Goal: Information Seeking & Learning: Learn about a topic

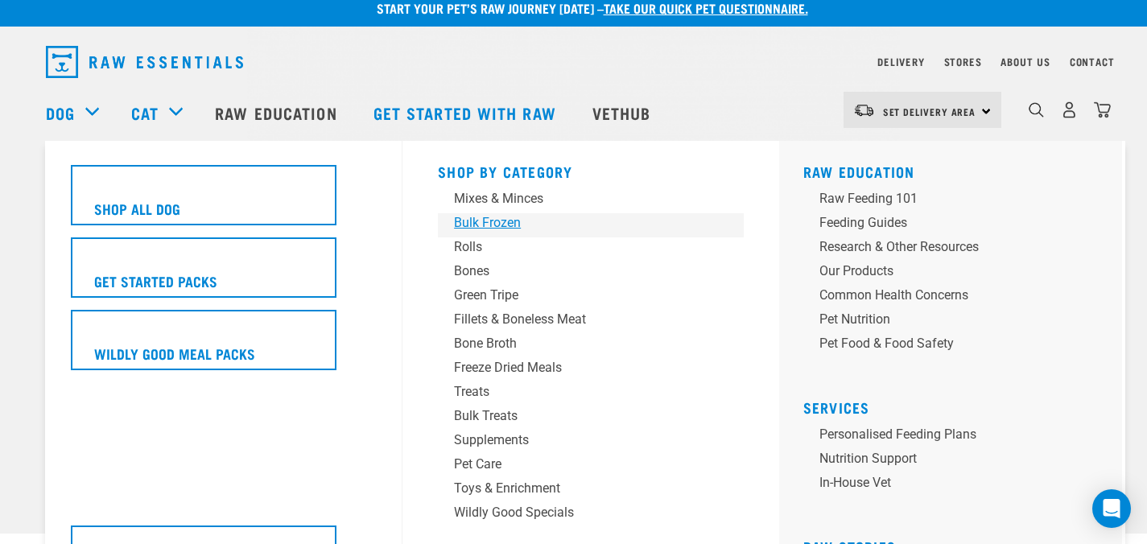
scroll to position [14, 0]
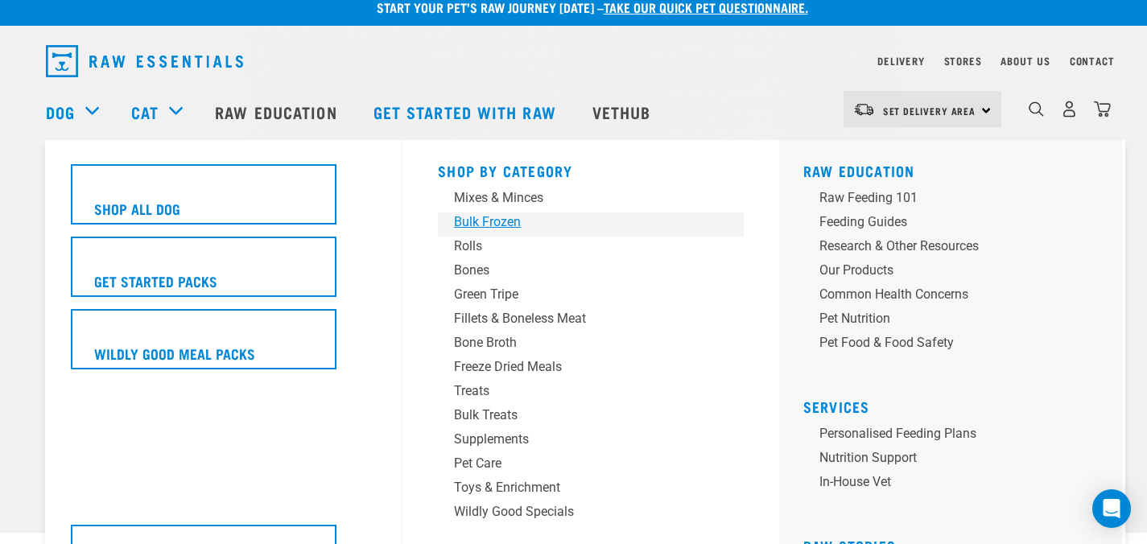
click at [510, 226] on div "Bulk Frozen" at bounding box center [579, 221] width 251 height 19
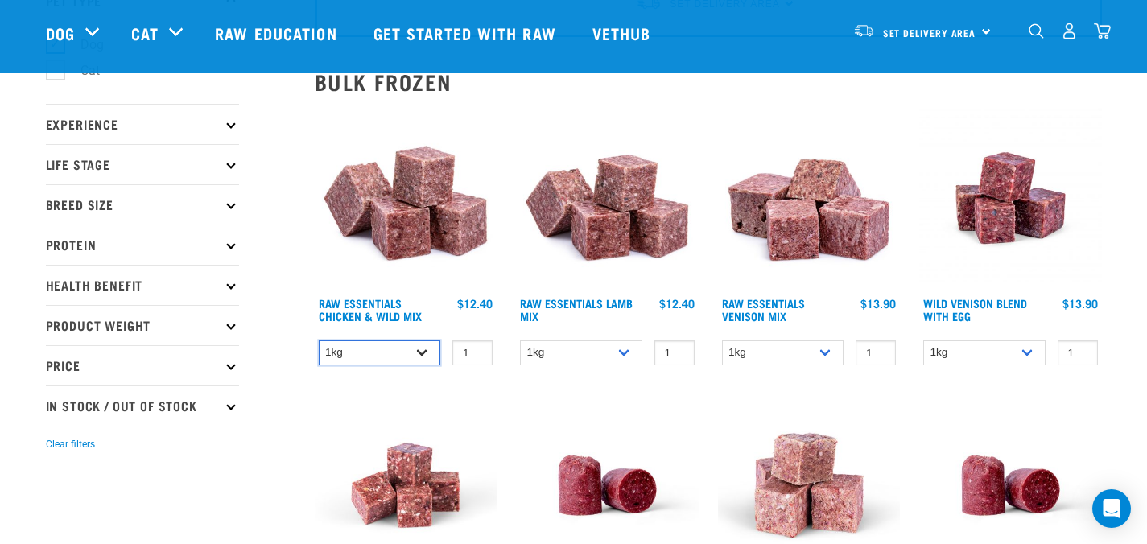
click at [406, 357] on select "1kg 3kg Bulk (10kg)" at bounding box center [380, 352] width 122 height 25
click at [319, 340] on select "1kg 3kg Bulk (10kg)" at bounding box center [380, 352] width 122 height 25
click at [406, 349] on select "1kg 3kg Bulk (10kg)" at bounding box center [380, 352] width 122 height 25
select select "731"
click at [319, 340] on select "1kg 3kg Bulk (10kg)" at bounding box center [380, 352] width 122 height 25
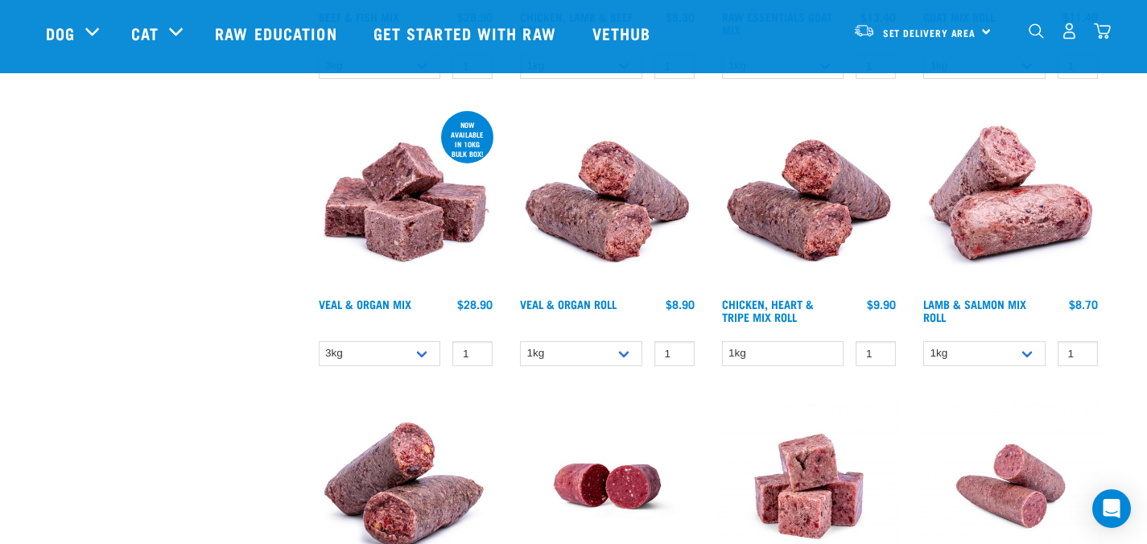
scroll to position [710, 0]
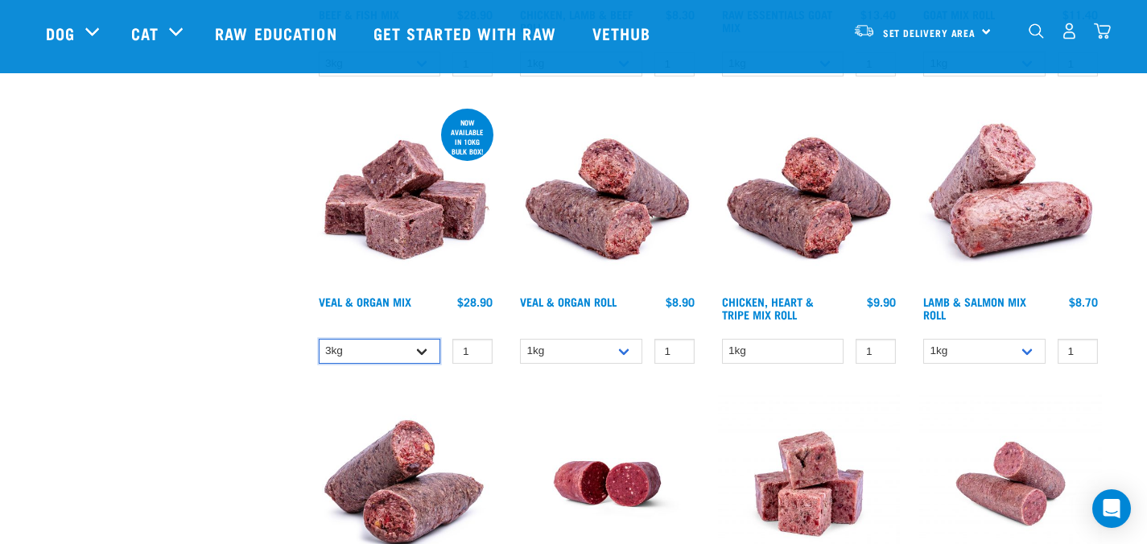
click at [420, 349] on select "3kg Bulk (10kg)" at bounding box center [380, 351] width 122 height 25
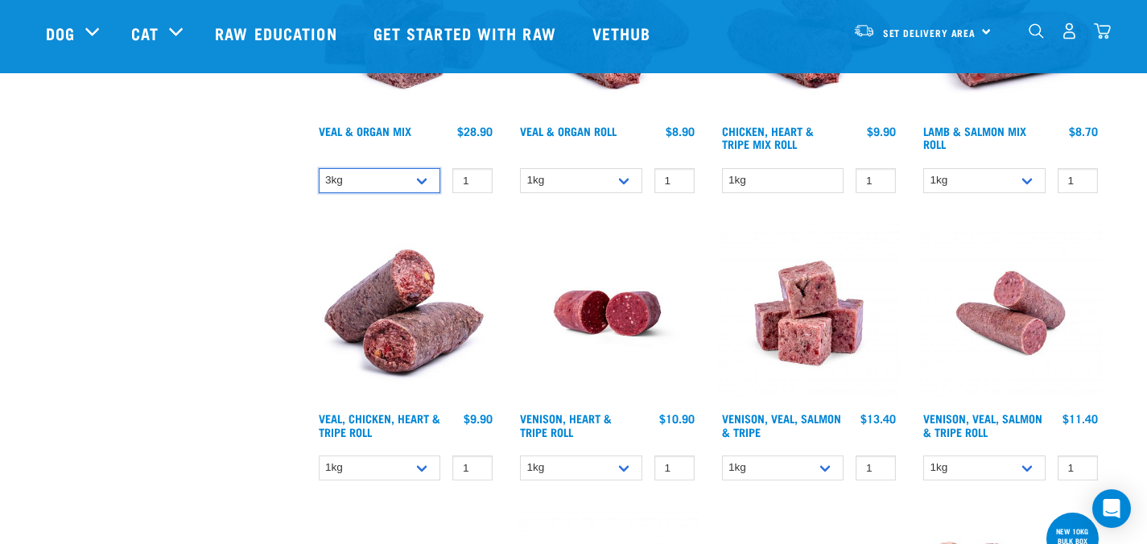
scroll to position [891, 0]
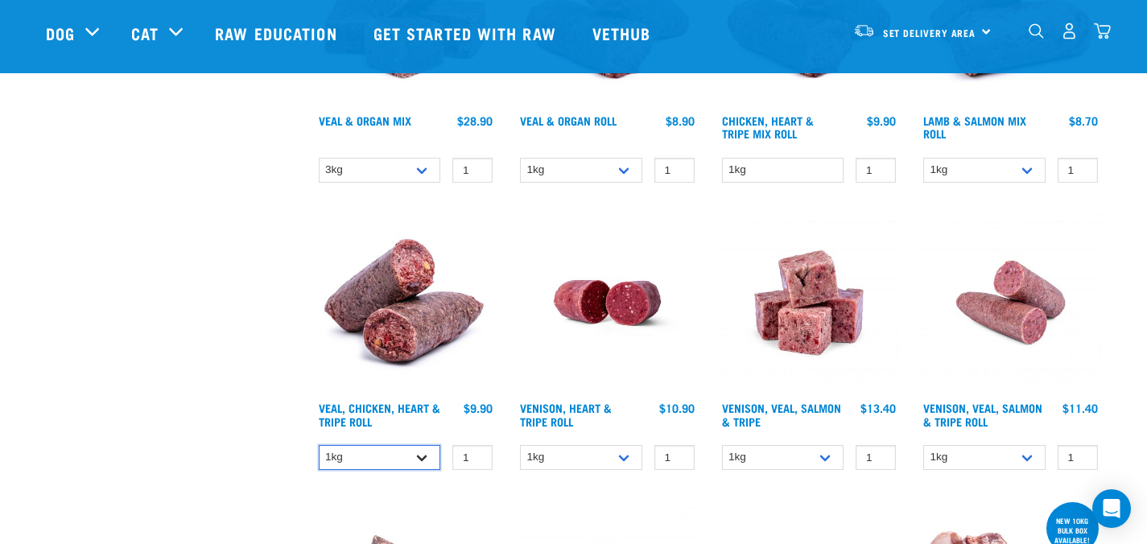
click at [412, 455] on select "1kg Bulk (10kg)" at bounding box center [380, 457] width 122 height 25
select select "176976"
click at [319, 445] on select "1kg Bulk (10kg)" at bounding box center [380, 457] width 122 height 25
click at [820, 455] on select "1kg 3kg" at bounding box center [783, 457] width 122 height 25
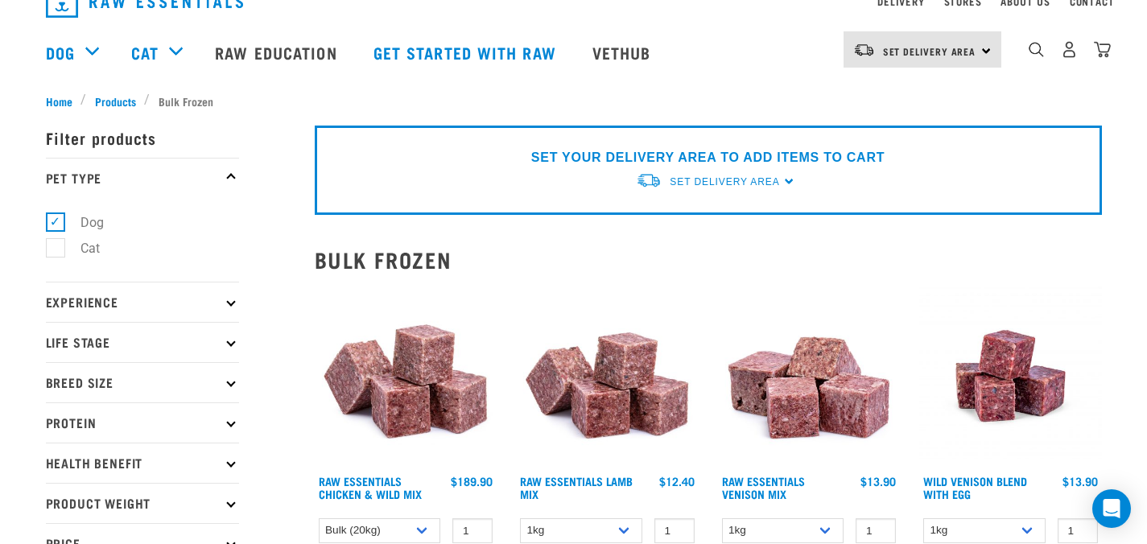
scroll to position [0, 0]
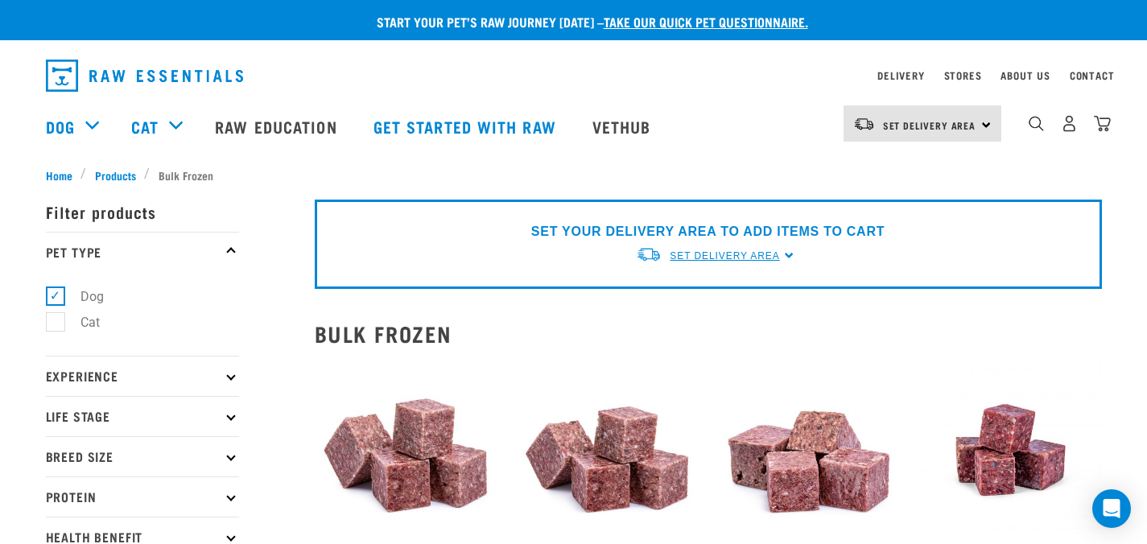
click at [717, 256] on span "Set Delivery Area" at bounding box center [724, 255] width 109 height 11
click at [822, 322] on h2 "Bulk Frozen" at bounding box center [708, 333] width 787 height 25
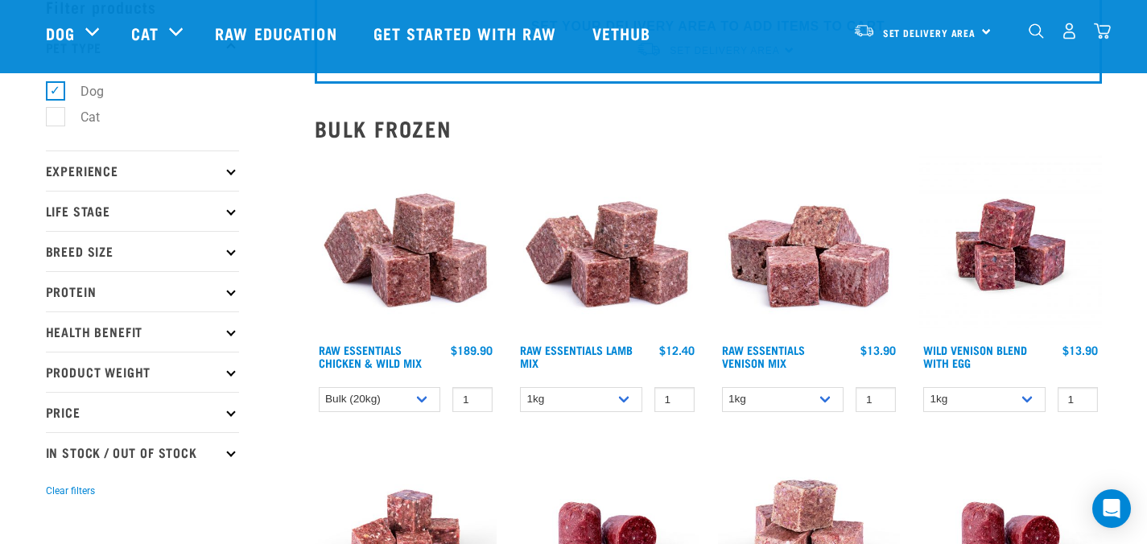
scroll to position [151, 0]
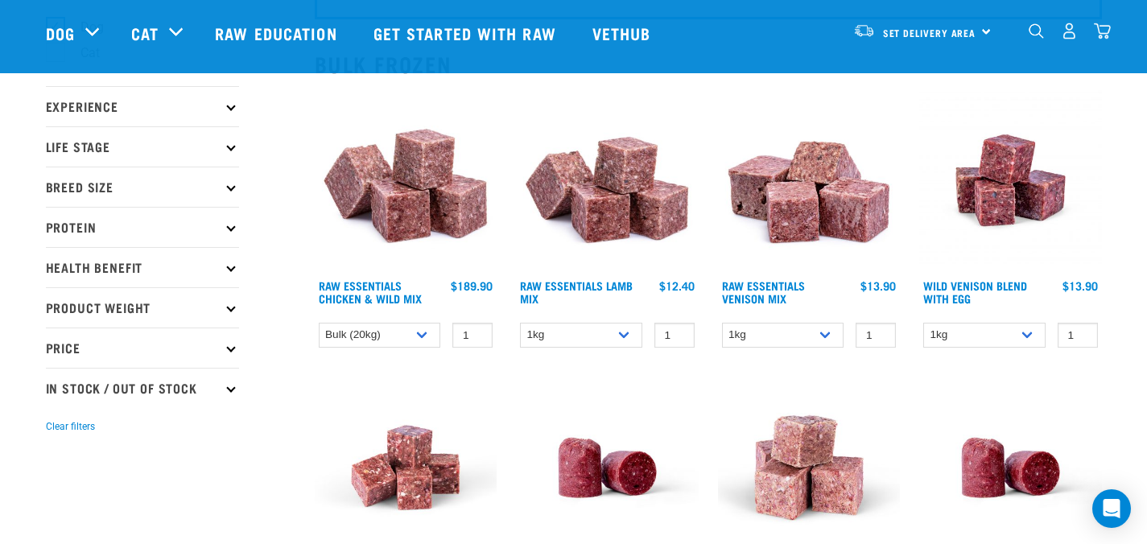
click at [169, 200] on p "Breed Size" at bounding box center [142, 187] width 193 height 40
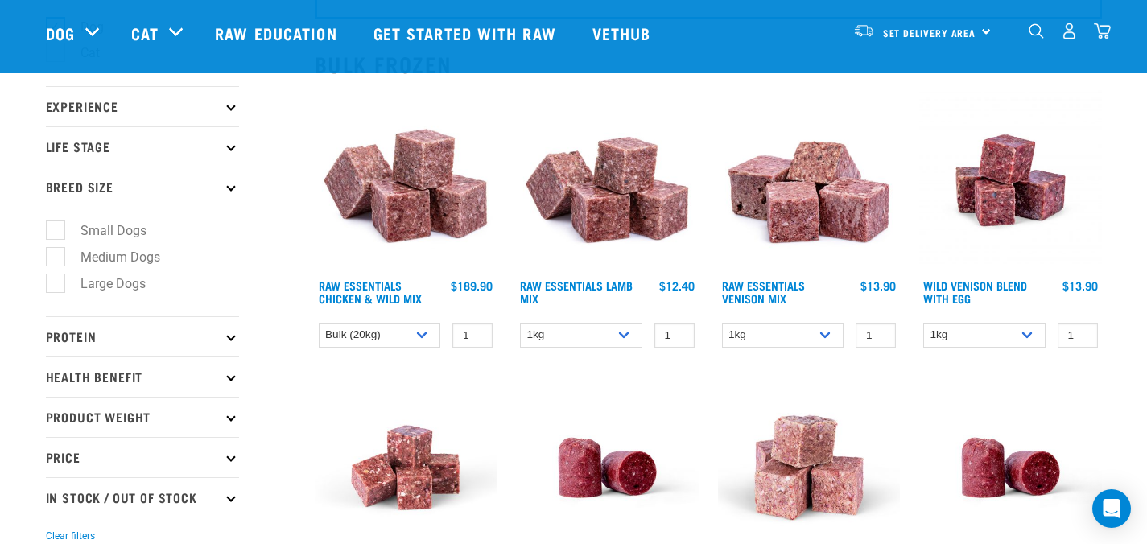
click at [131, 290] on label "Large Dogs" at bounding box center [103, 284] width 97 height 20
click at [56, 286] on input "Large Dogs" at bounding box center [51, 280] width 10 height 10
checkbox input "true"
click at [220, 187] on p "Breed Size" at bounding box center [142, 187] width 193 height 40
click at [214, 378] on p "Health Benefit" at bounding box center [142, 377] width 193 height 40
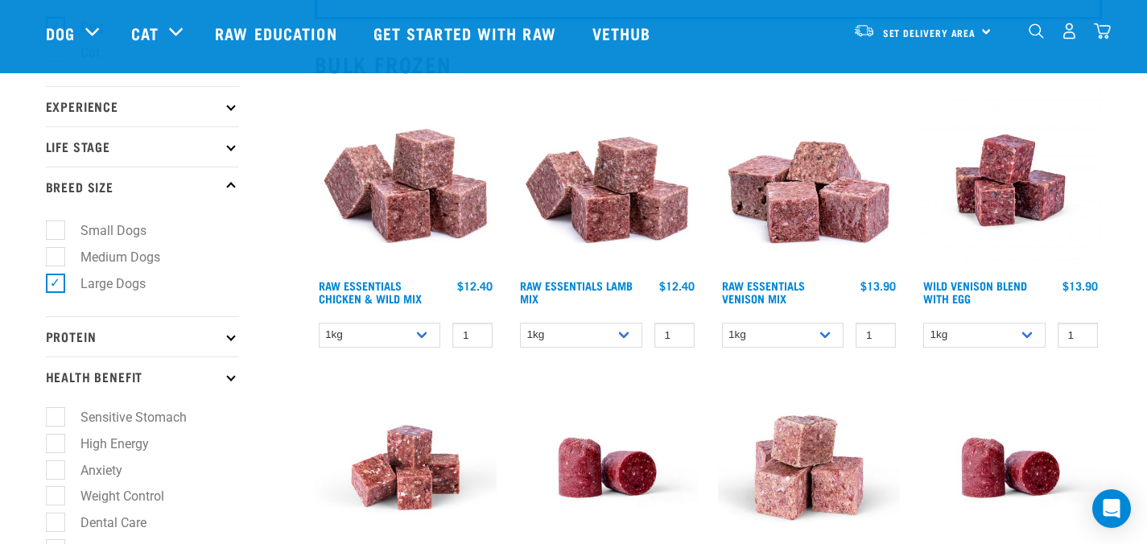
click at [214, 378] on p "Health Benefit" at bounding box center [142, 377] width 193 height 40
click at [216, 412] on p "Product Weight" at bounding box center [142, 417] width 193 height 40
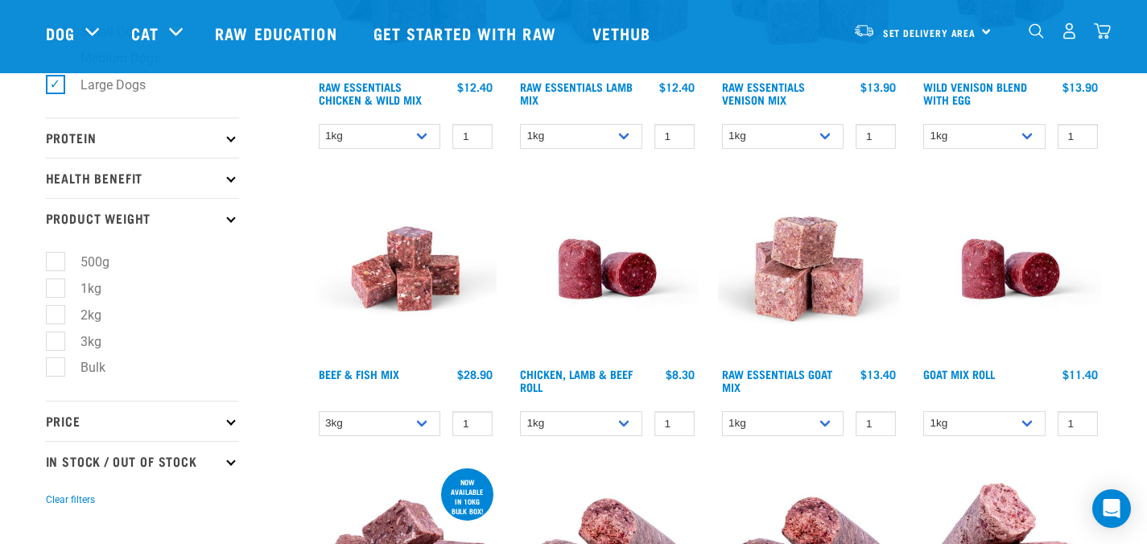
scroll to position [405, 0]
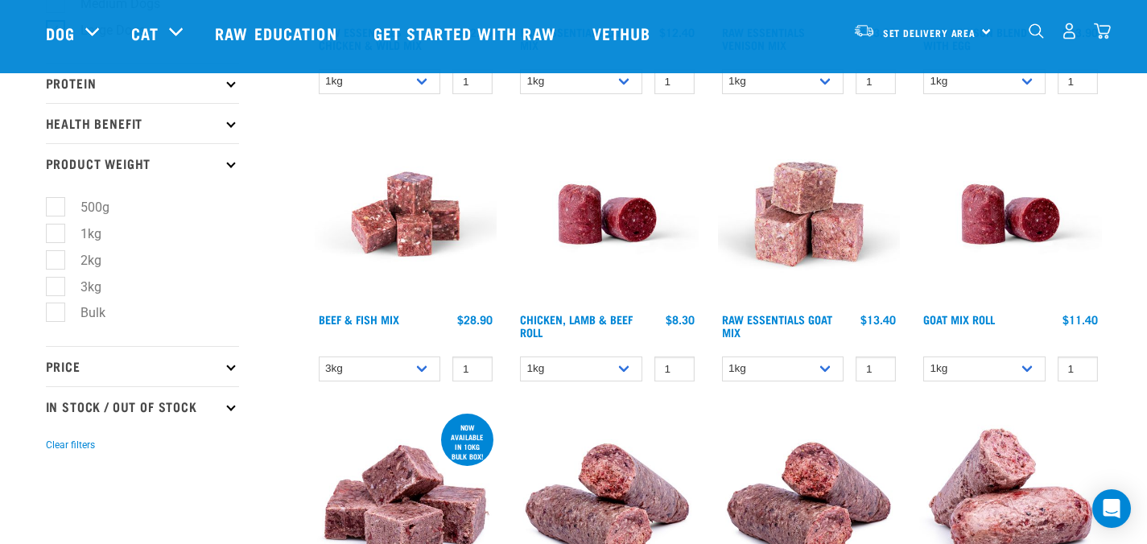
click at [99, 315] on label "Bulk" at bounding box center [83, 313] width 57 height 20
click at [56, 315] on input "Bulk" at bounding box center [51, 310] width 10 height 10
checkbox input "true"
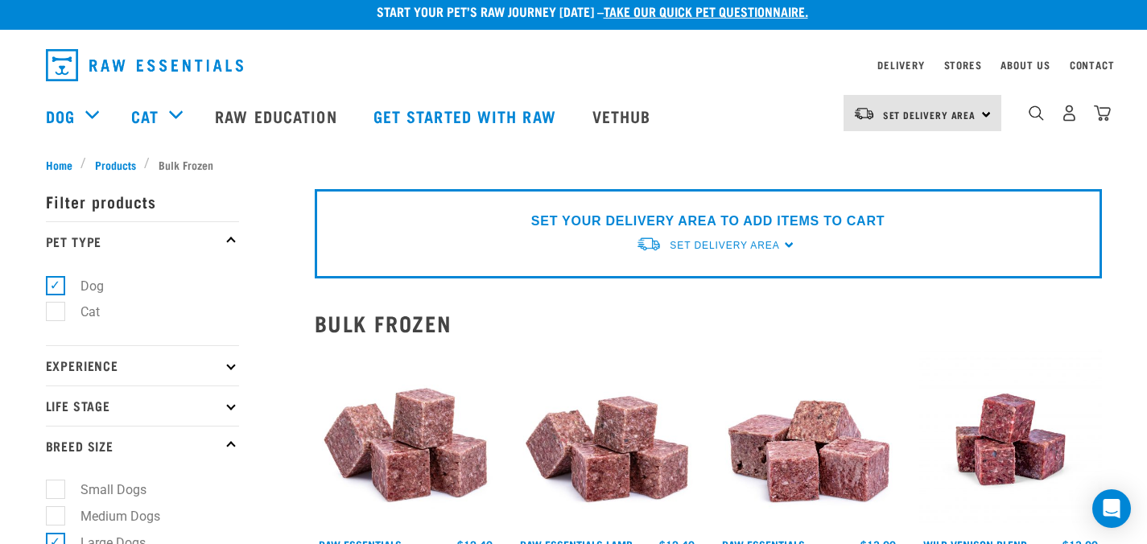
scroll to position [24, 0]
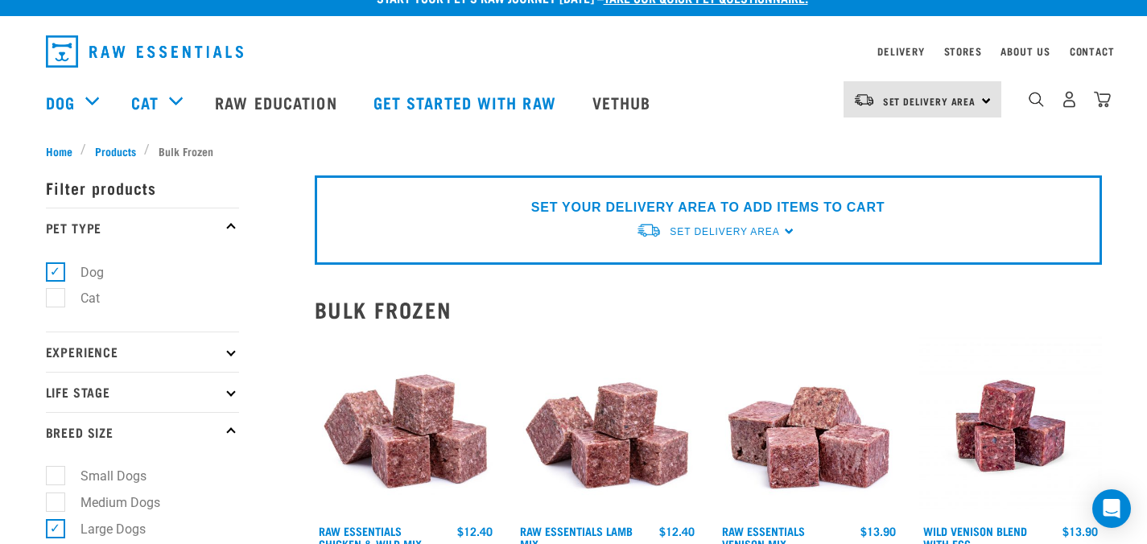
click at [188, 378] on p "Life Stage" at bounding box center [142, 392] width 193 height 40
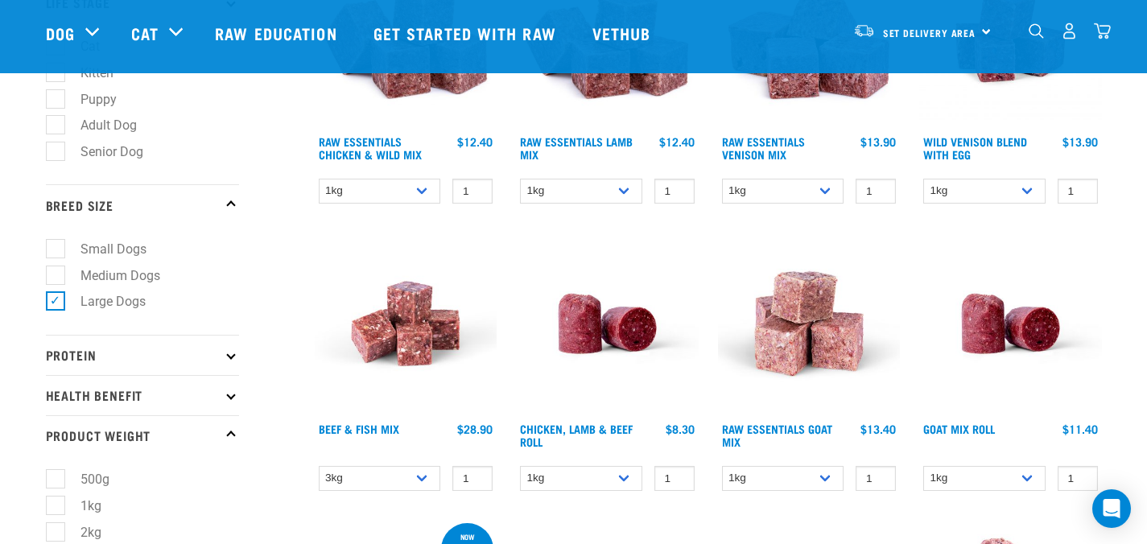
scroll to position [214, 0]
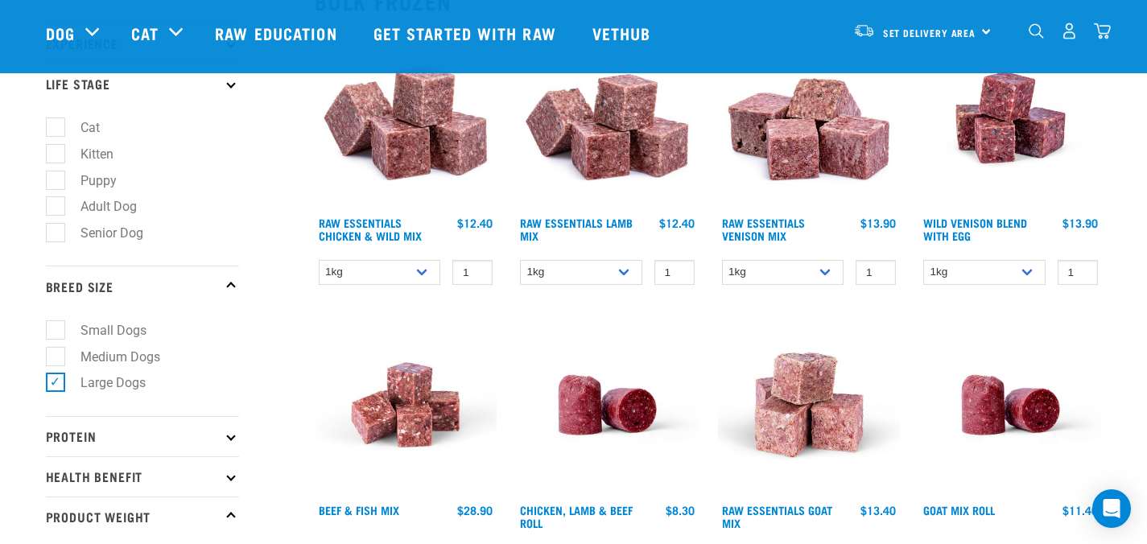
click at [55, 205] on label "Adult Dog" at bounding box center [99, 206] width 89 height 20
click at [55, 205] on input "Adult Dog" at bounding box center [51, 204] width 10 height 10
checkbox input "true"
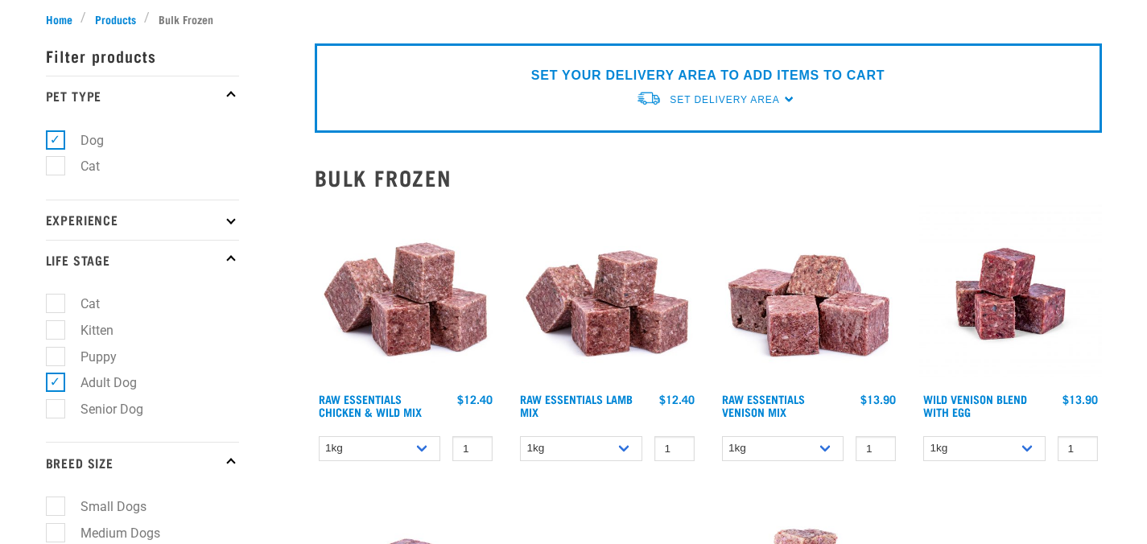
scroll to position [156, 0]
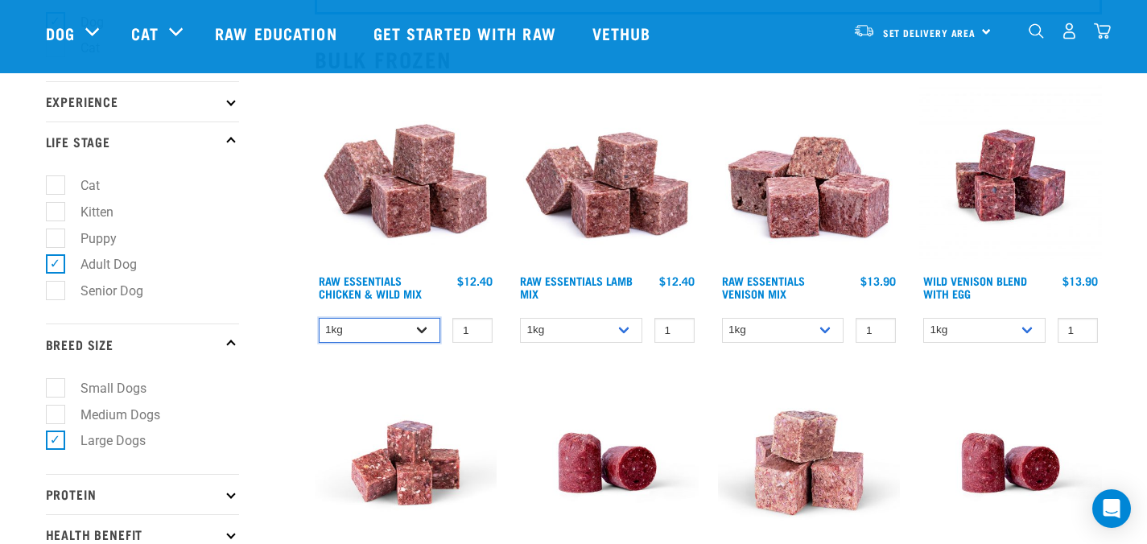
click at [404, 323] on select "1kg 3kg Bulk (10kg)" at bounding box center [380, 330] width 122 height 25
select select "731"
click at [319, 318] on select "1kg 3kg Bulk (10kg)" at bounding box center [380, 330] width 122 height 25
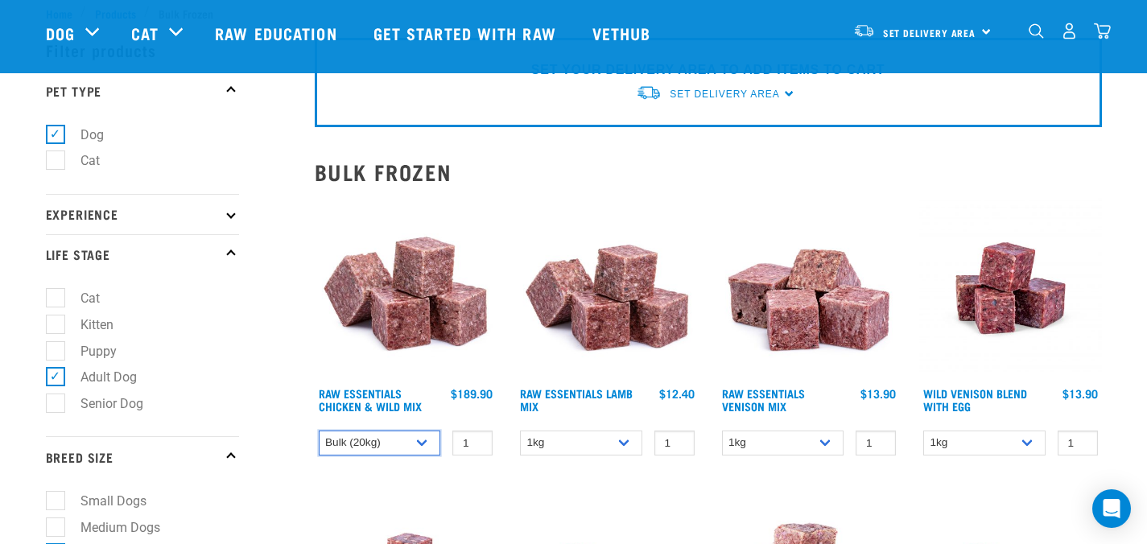
scroll to position [59, 0]
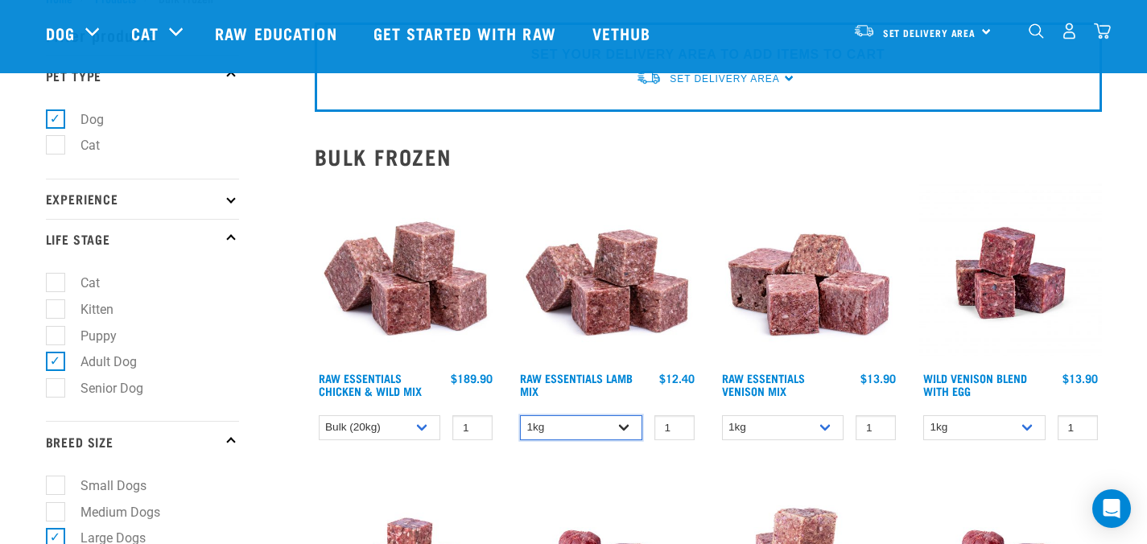
click at [611, 428] on select "1kg 3kg Bulk (10kg)" at bounding box center [581, 427] width 122 height 25
click at [520, 415] on select "1kg 3kg Bulk (10kg)" at bounding box center [581, 427] width 122 height 25
click at [608, 431] on select "1kg 3kg Bulk (10kg)" at bounding box center [581, 427] width 122 height 25
select select "758"
click at [520, 415] on select "1kg 3kg Bulk (10kg)" at bounding box center [581, 427] width 122 height 25
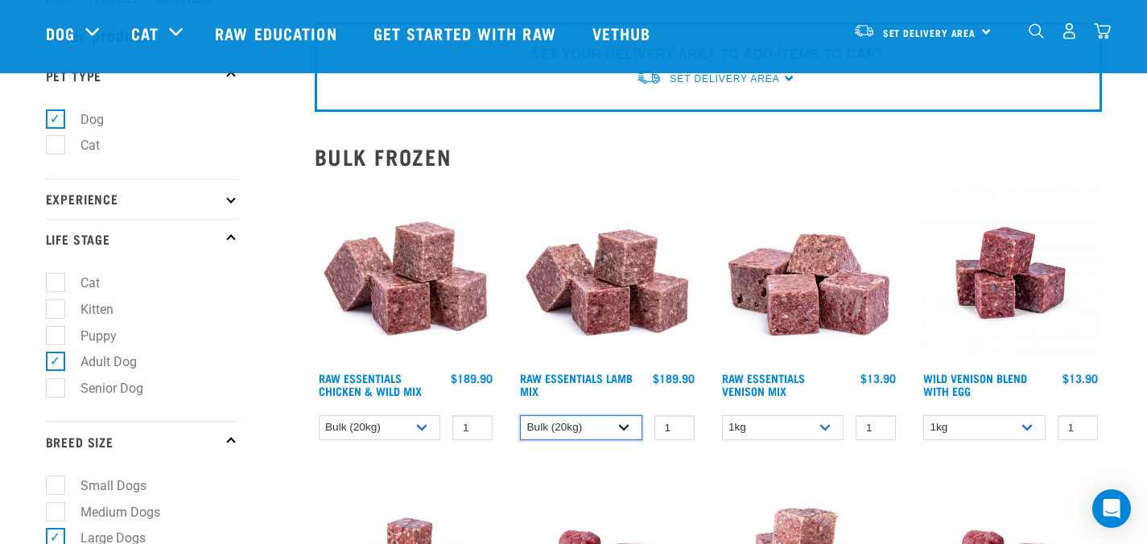
click at [612, 432] on select "1kg 3kg Bulk (10kg)" at bounding box center [581, 427] width 122 height 25
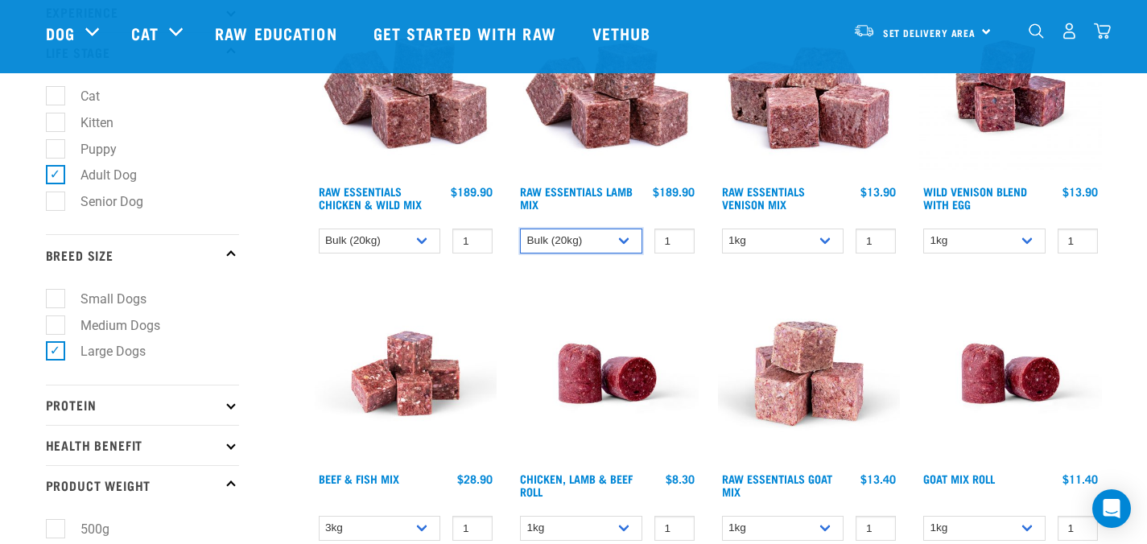
scroll to position [161, 0]
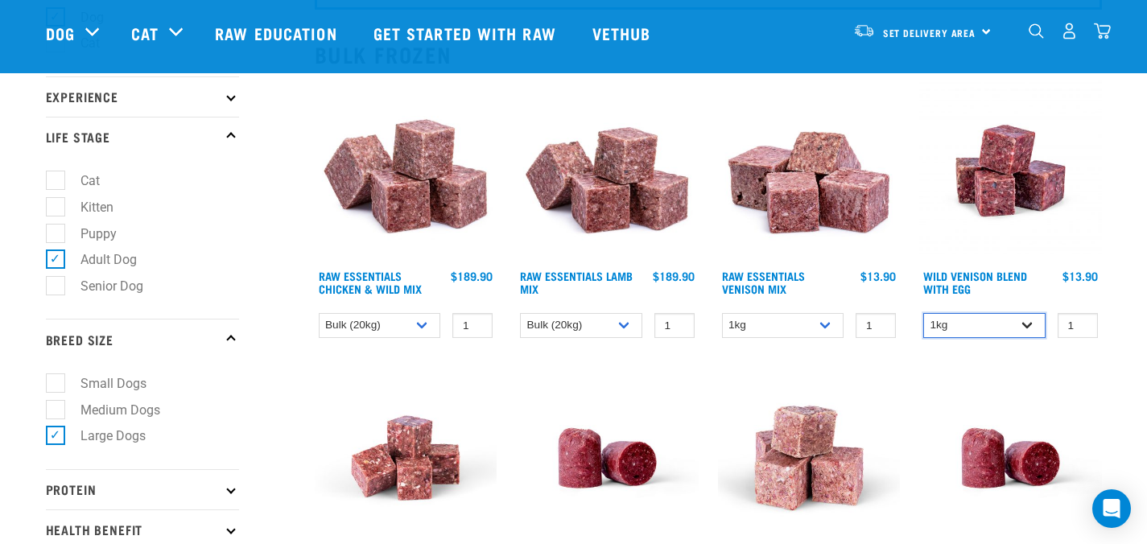
click at [983, 332] on select "1kg Bulk (10kg)" at bounding box center [984, 325] width 122 height 25
select select "50722"
click at [923, 313] on select "1kg Bulk (10kg)" at bounding box center [984, 325] width 122 height 25
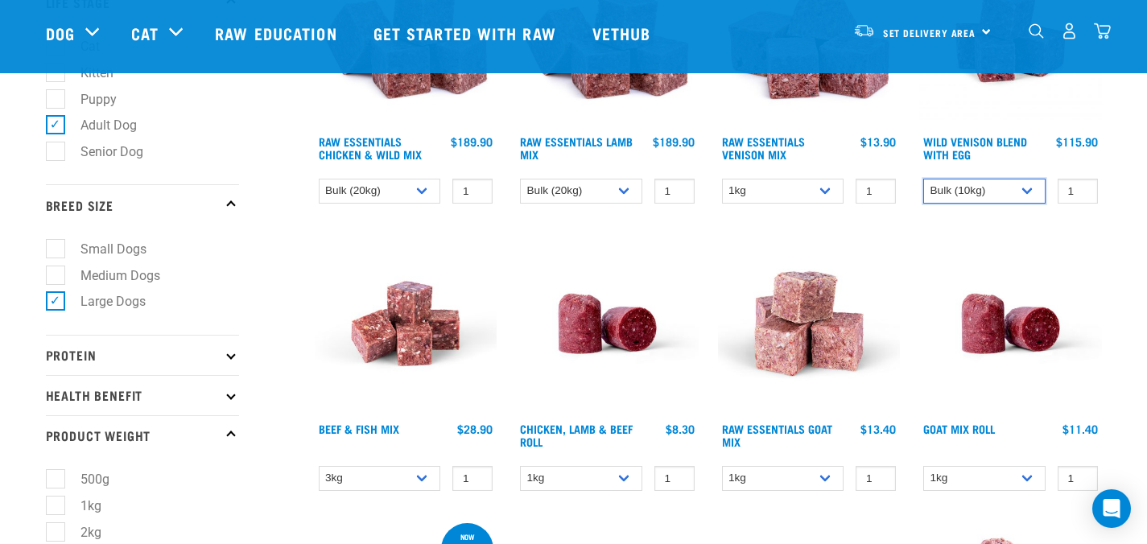
scroll to position [463, 0]
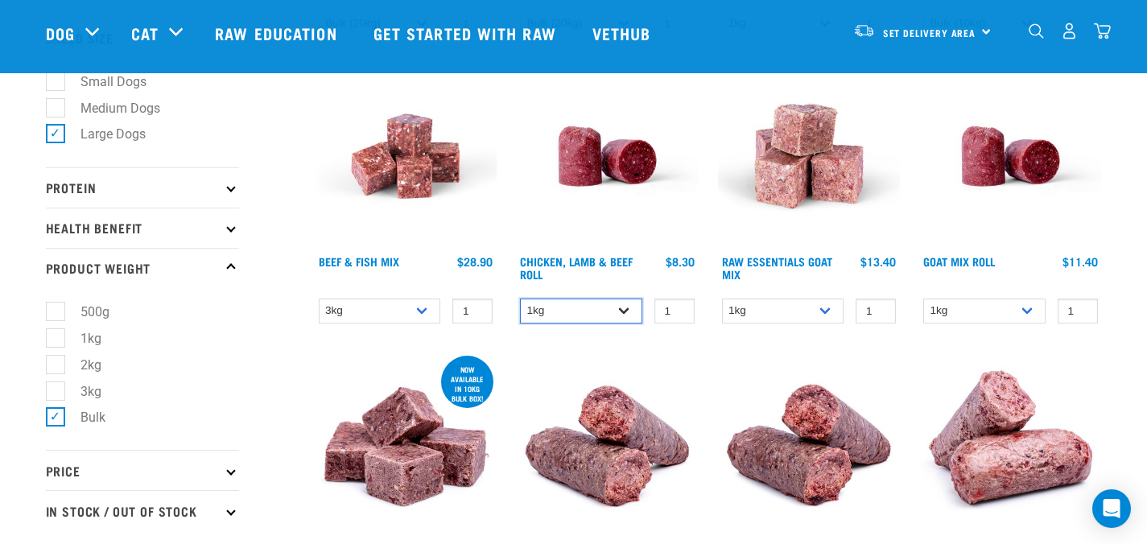
click at [620, 316] on select "1kg Bulk (10kg)" at bounding box center [581, 311] width 122 height 25
select select "418575"
click at [520, 299] on select "1kg Bulk (10kg)" at bounding box center [581, 311] width 122 height 25
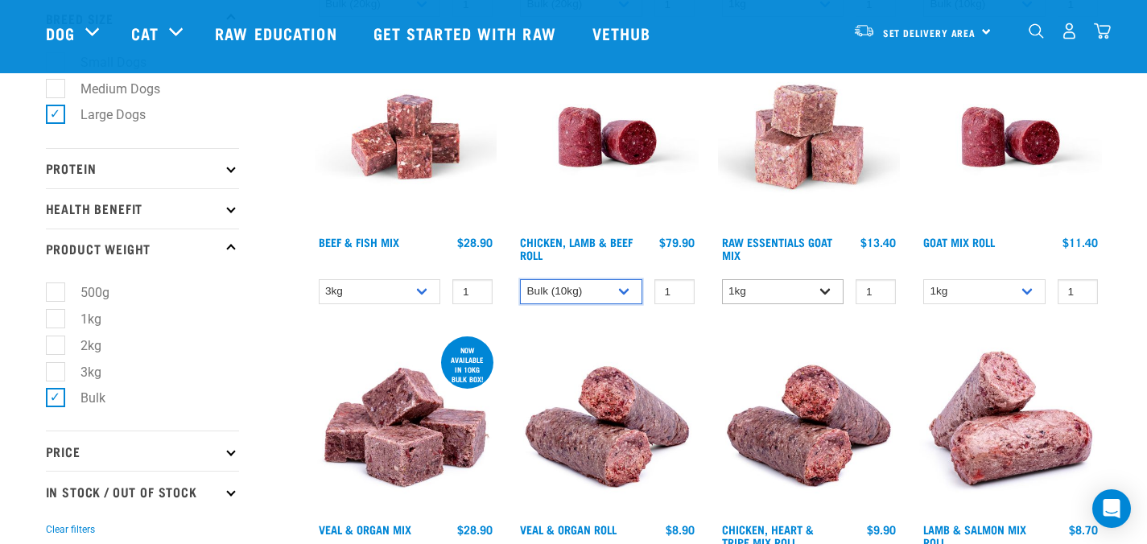
scroll to position [789, 0]
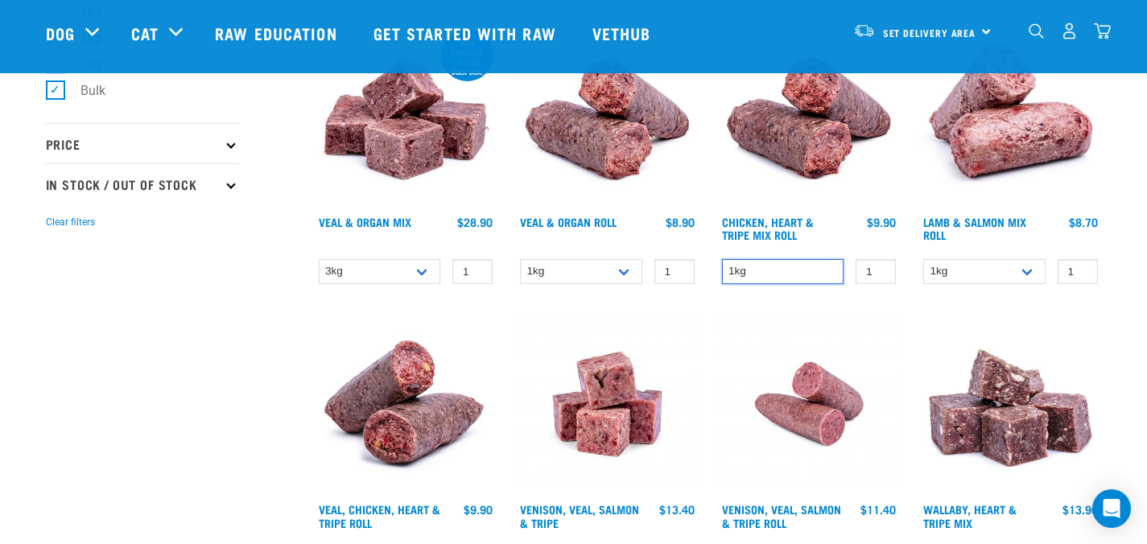
click at [814, 271] on select "1kg" at bounding box center [783, 271] width 122 height 25
click at [722, 259] on select "1kg" at bounding box center [783, 271] width 122 height 25
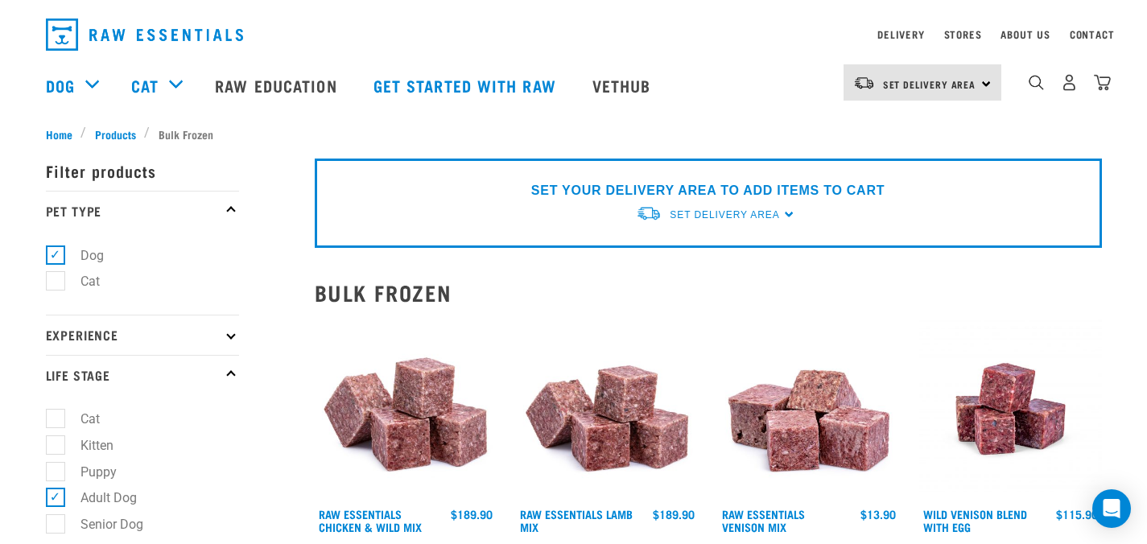
scroll to position [0, 0]
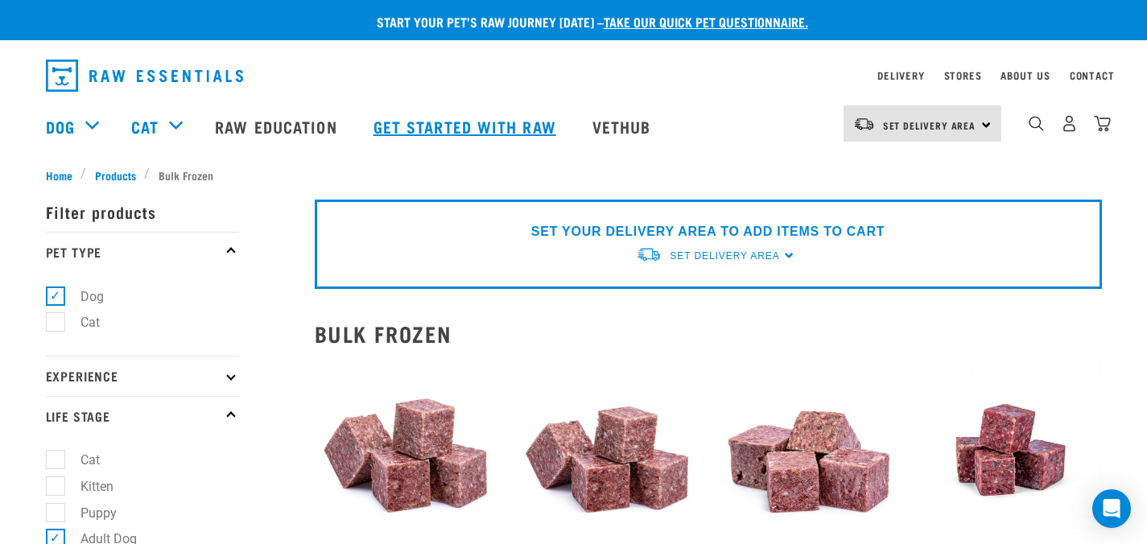
click at [472, 120] on link "Get started with Raw" at bounding box center [466, 126] width 219 height 64
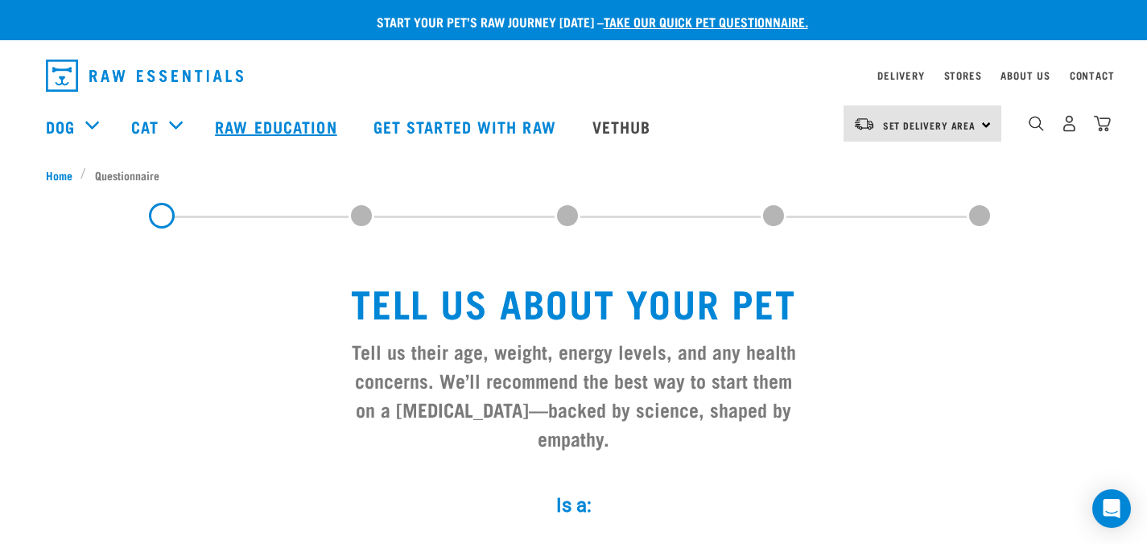
click at [336, 132] on link "Raw Education" at bounding box center [278, 126] width 158 height 64
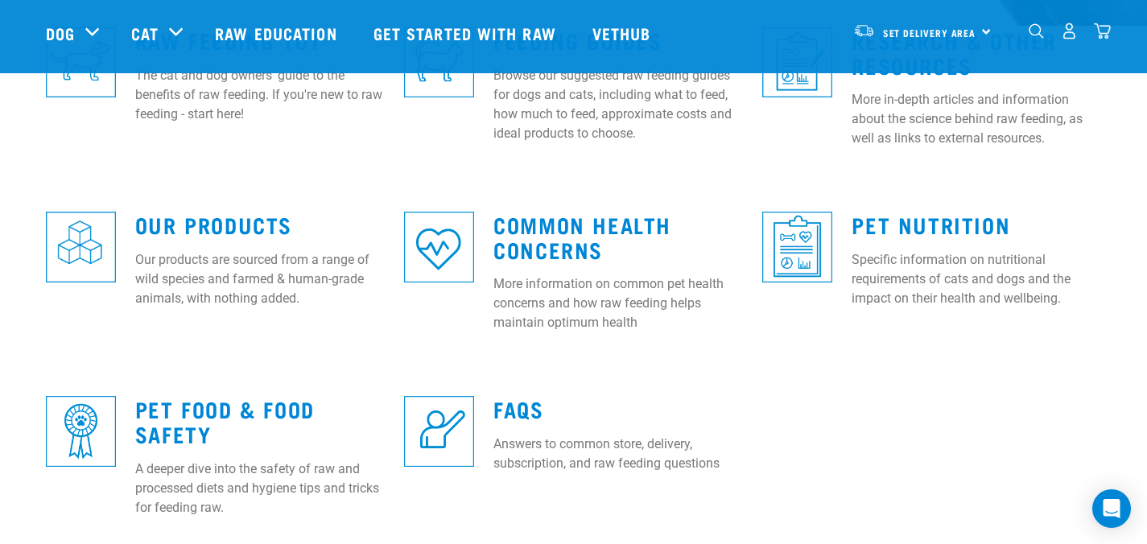
scroll to position [447, 0]
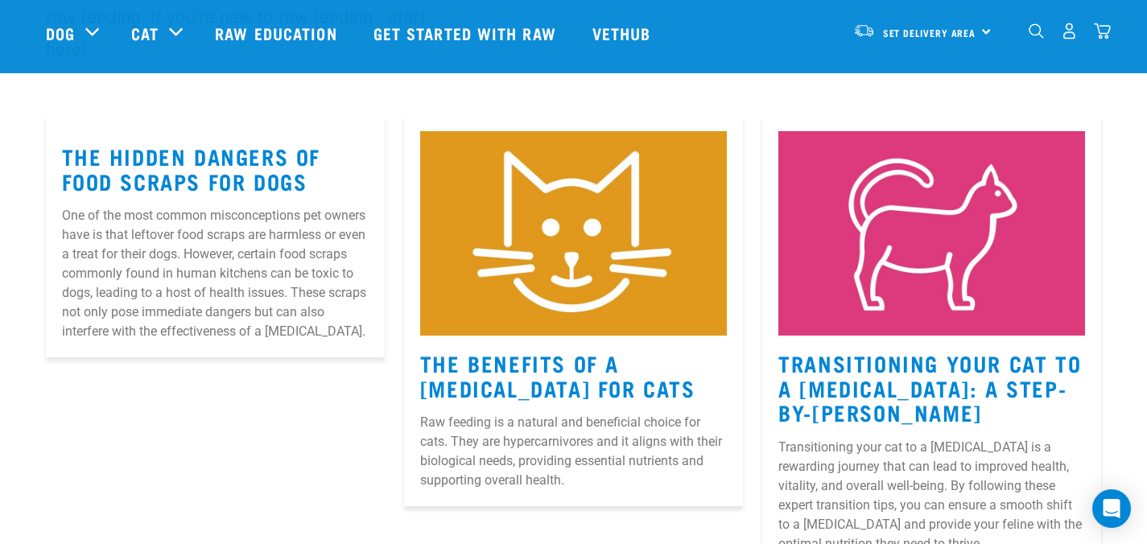
scroll to position [233, 0]
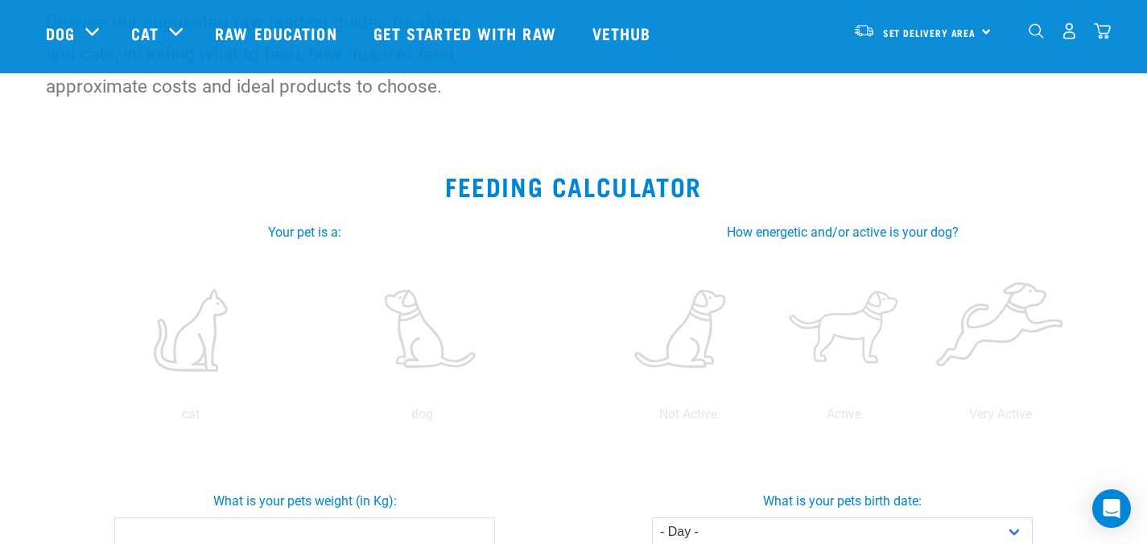
scroll to position [176, 0]
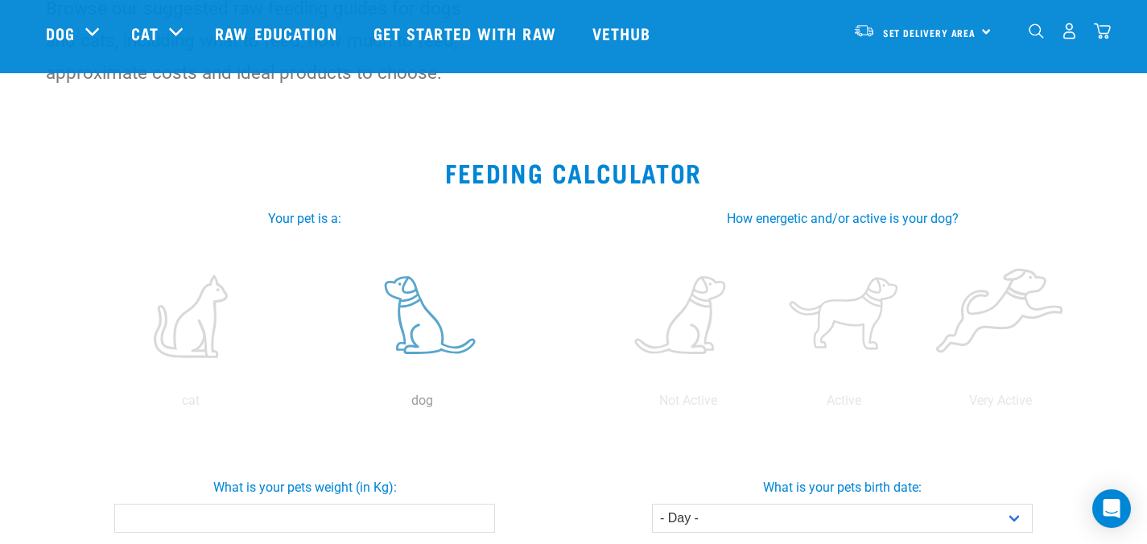
click at [431, 305] on label at bounding box center [422, 316] width 225 height 137
click at [307, 405] on input "radio" at bounding box center [307, 405] width 0 height 0
click at [818, 315] on label at bounding box center [844, 316] width 150 height 137
click at [766, 405] on input "radio" at bounding box center [766, 405] width 0 height 0
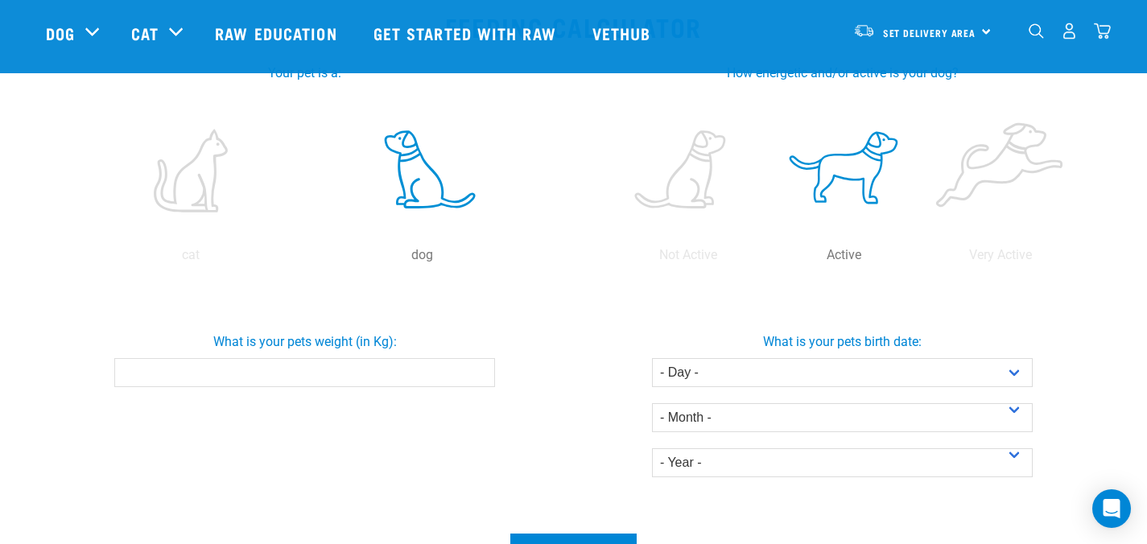
scroll to position [366, 0]
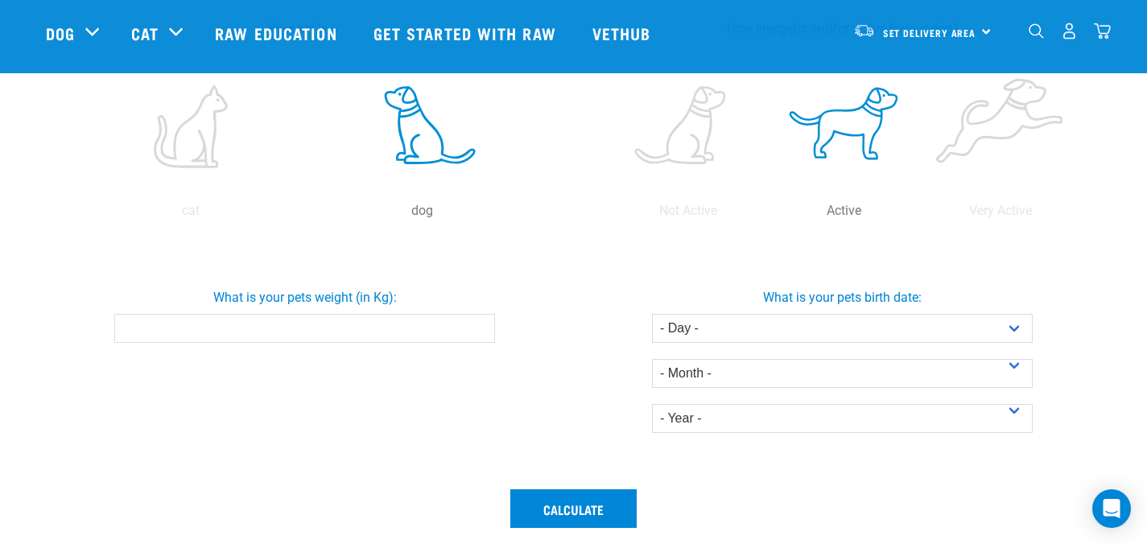
click at [427, 333] on input "What is your pets weight (in Kg):" at bounding box center [304, 328] width 381 height 29
click at [491, 381] on div "What is your pets weight (in Kg): 31" at bounding box center [305, 360] width 538 height 240
click at [378, 332] on input "31" at bounding box center [304, 328] width 381 height 29
type input "32"
click at [394, 401] on div "What is your pets weight (in Kg): 32" at bounding box center [305, 360] width 538 height 240
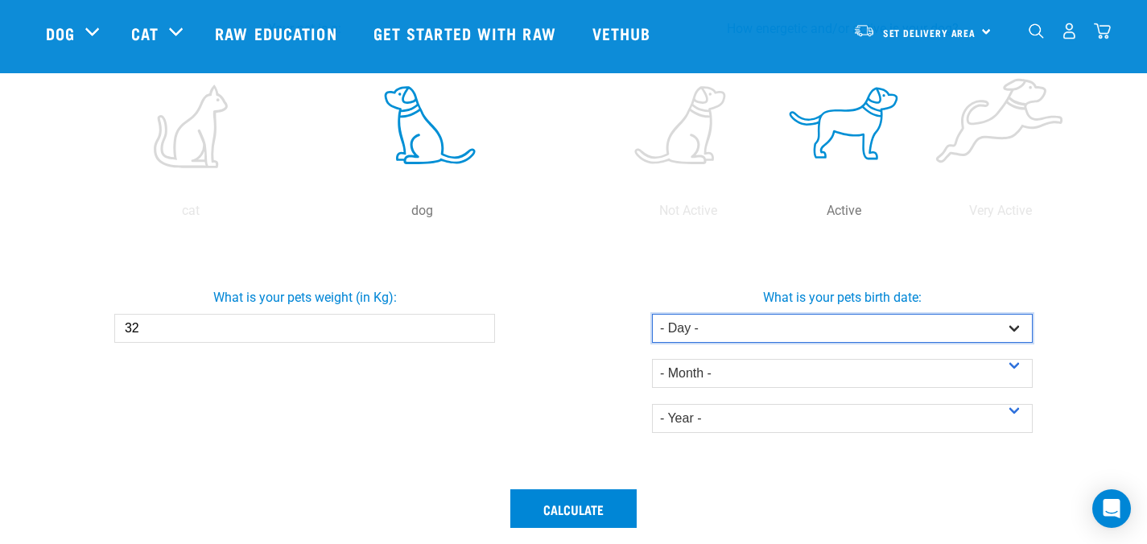
click at [754, 333] on select "- Day - 1 2 3 4 5 6 7 8 9 10 11 12 13 14 15 16 17 18 19 20 21 22 23 24 25 26 27" at bounding box center [842, 328] width 381 height 29
click at [652, 314] on select "- Day - 1 2 3 4 5 6 7 8 9 10 11 12 13 14 15 16 17 18 19 20 21 22 23 24 25 26 27" at bounding box center [842, 328] width 381 height 29
click at [702, 329] on select "- Day - 1 2 3 4 5 6 7 8 9 10 11 12 13 14 15 16 17 18 19 20 21 22 23 24 25 26 27" at bounding box center [842, 328] width 381 height 29
select select "22"
click at [652, 314] on select "- Day - 1 2 3 4 5 6 7 8 9 10 11 12 13 14 15 16 17 18 19 20 21 22 23 24 25 26 27" at bounding box center [842, 328] width 381 height 29
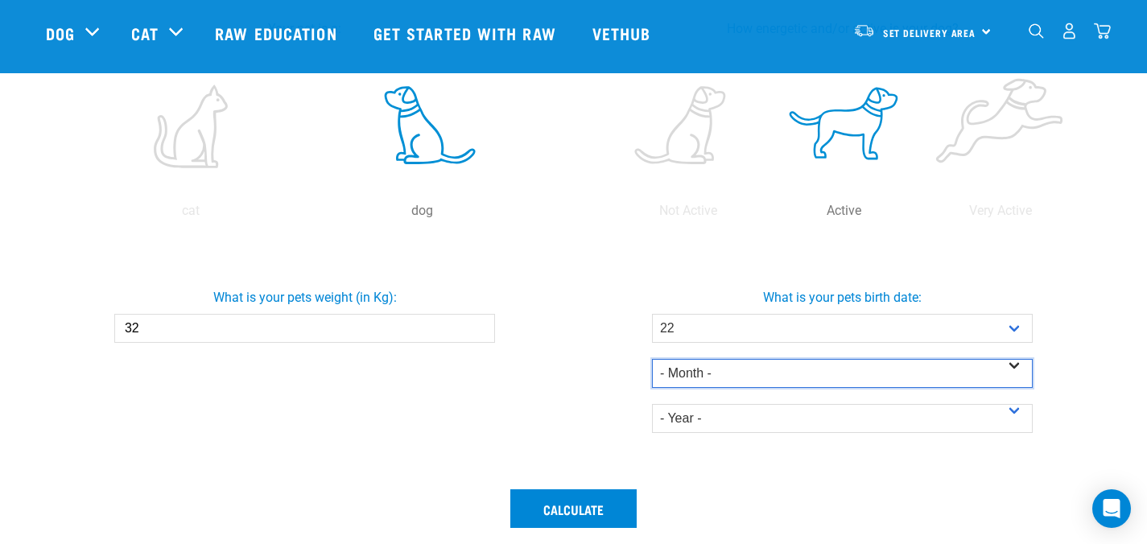
click at [702, 385] on select "- Month - January February March April May June July August September October N…" at bounding box center [842, 373] width 381 height 29
select select "July"
click at [652, 359] on select "- Month - January February March April May June July August September October N…" at bounding box center [842, 373] width 381 height 29
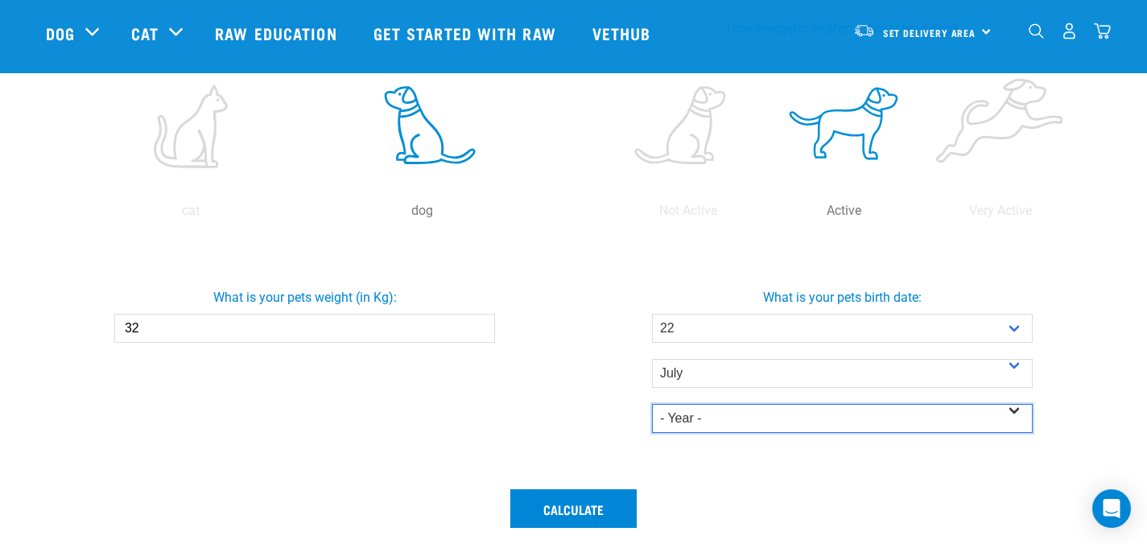
click at [732, 414] on select "- Year - 2025 2024 2023 2022 2021 2020 2019 2018 2017 2016 2015 2014" at bounding box center [842, 418] width 381 height 29
select select "2024"
click at [652, 404] on select "- Year - 2025 2024 2023 2022 2021 2020 2019 2018 2017 2016 2015 2014" at bounding box center [842, 418] width 381 height 29
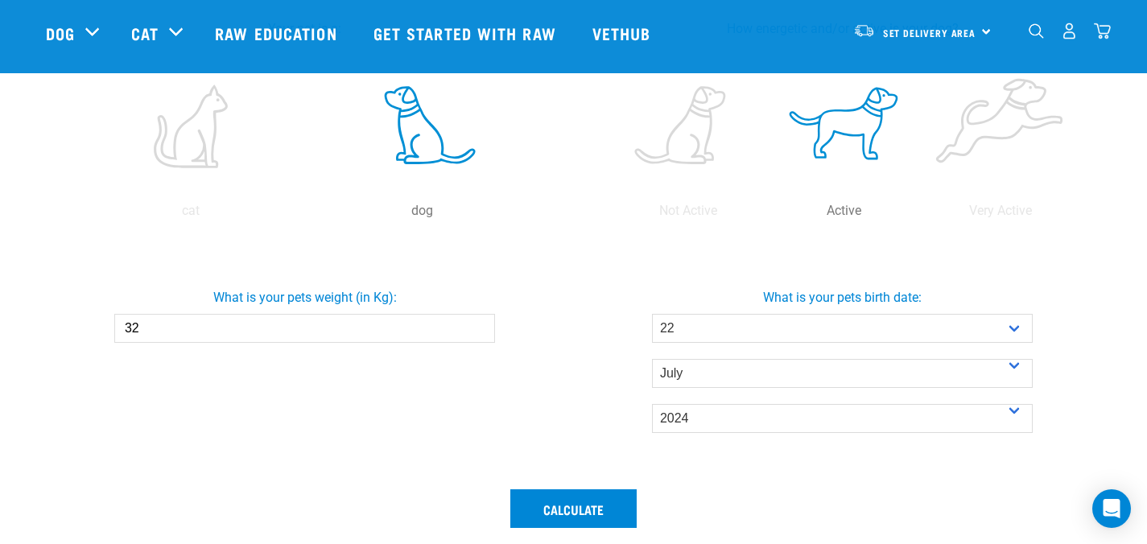
click at [594, 395] on div "What is your pets birth date: - Day - 1 2 3 4 5 6 7 8 9 10 11 12 13" at bounding box center [843, 354] width 544 height 158
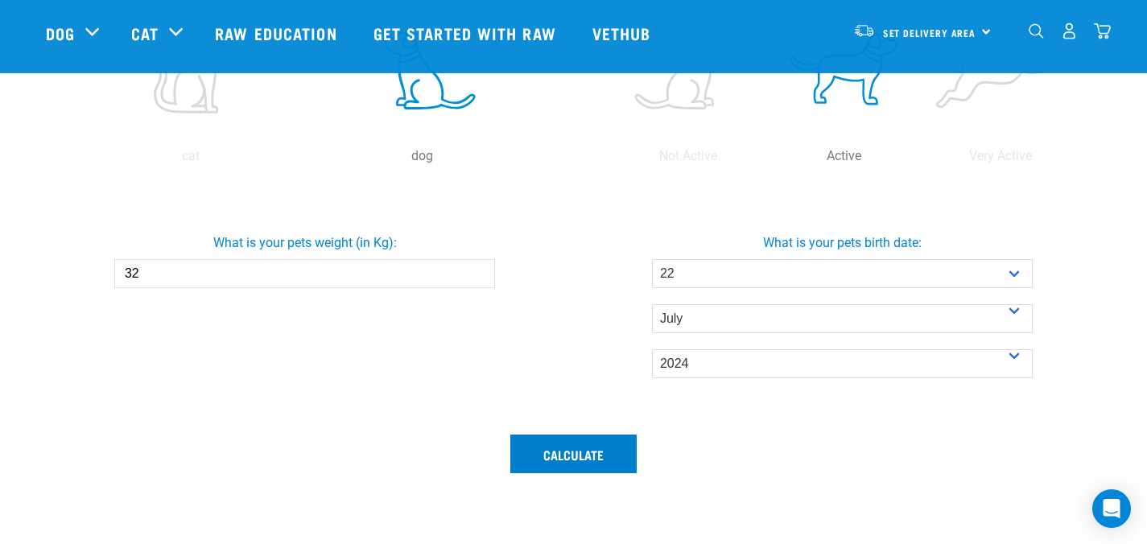
scroll to position [429, 0]
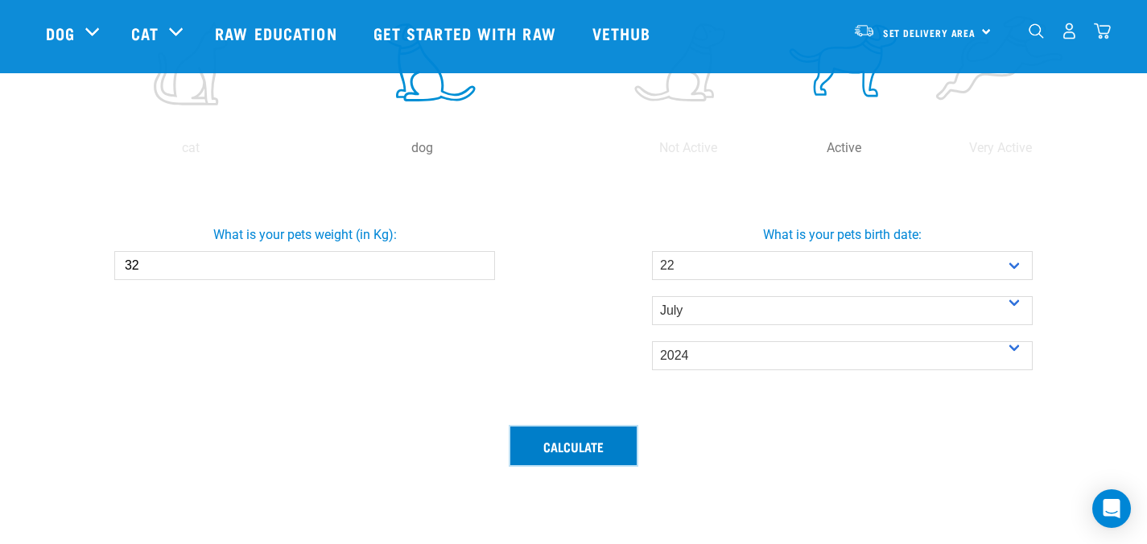
click at [593, 449] on button "Calculate" at bounding box center [573, 446] width 126 height 39
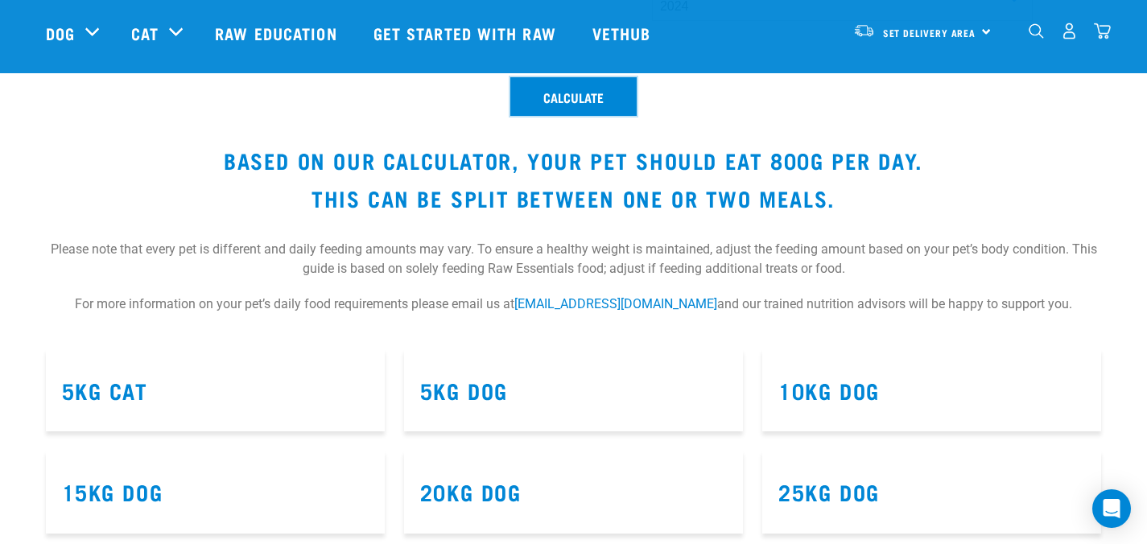
scroll to position [923, 0]
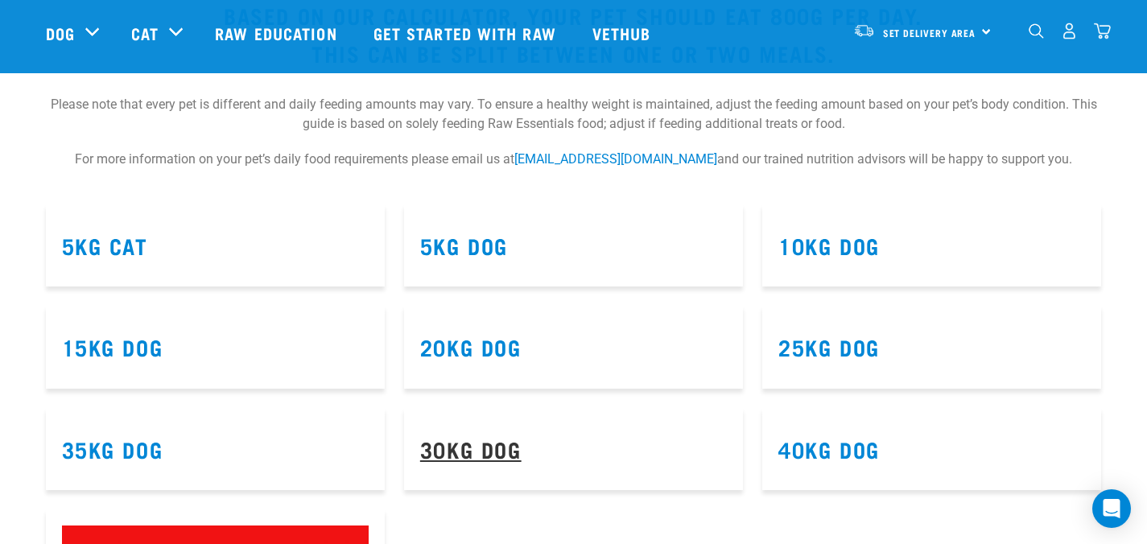
click at [460, 455] on link "30kg Dog" at bounding box center [470, 449] width 101 height 12
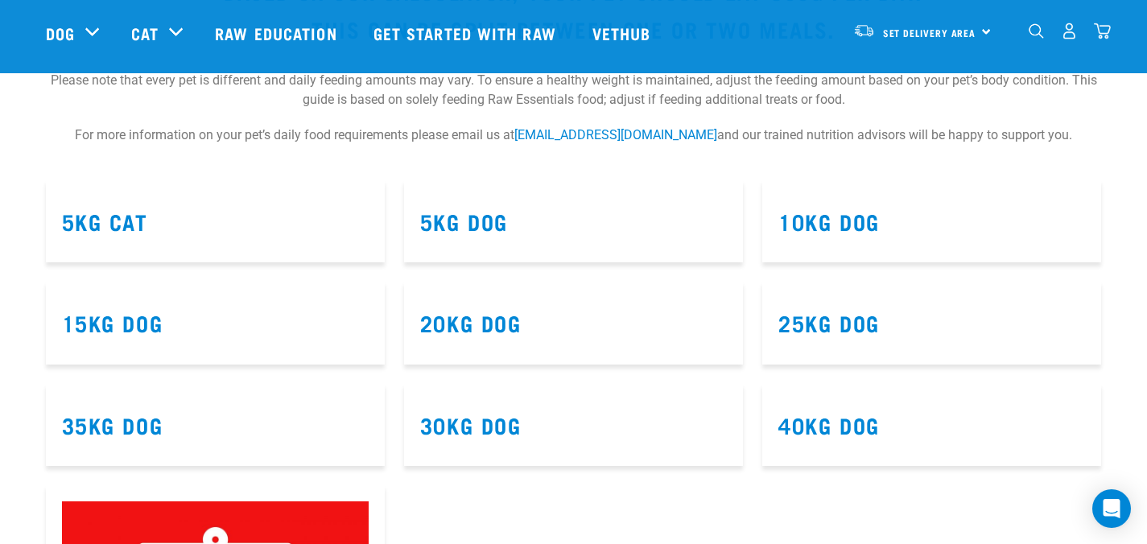
scroll to position [977, 0]
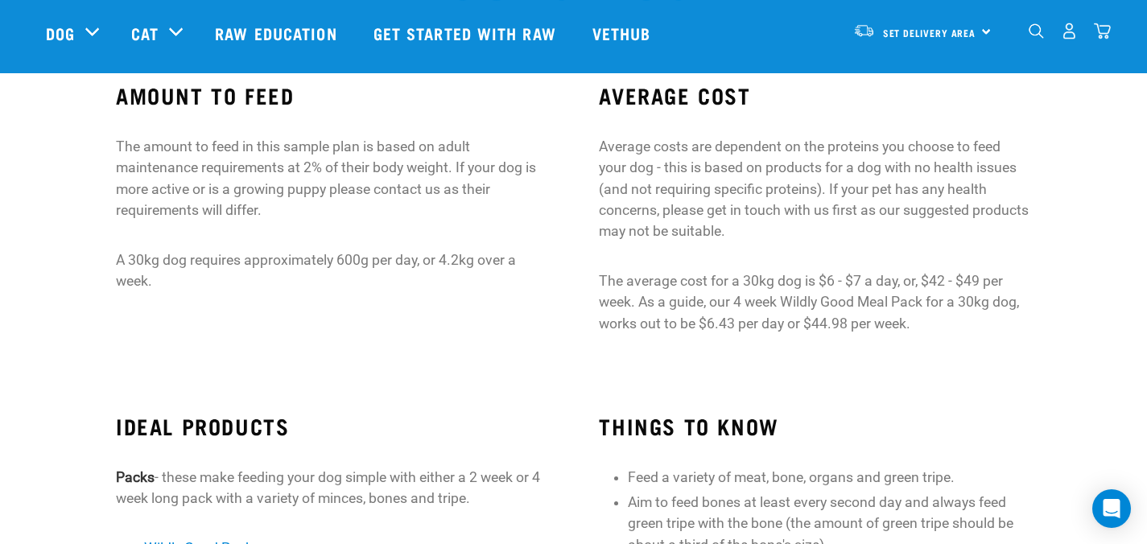
click at [0, 151] on div "AMOUNT TO FEED The amount to feed in this sample plan is based on adult mainten…" at bounding box center [574, 215] width 1160 height 311
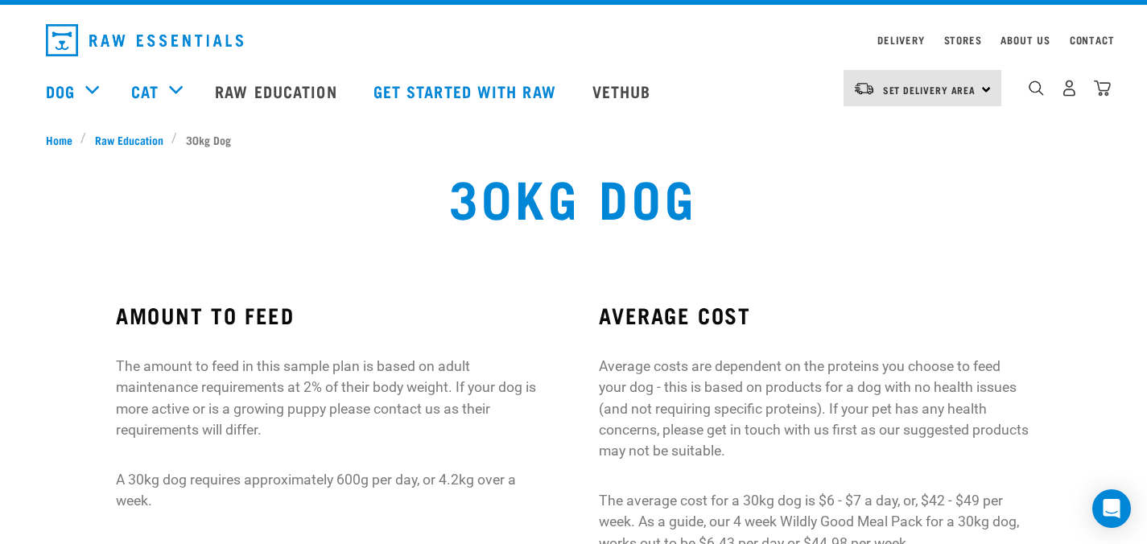
scroll to position [51, 0]
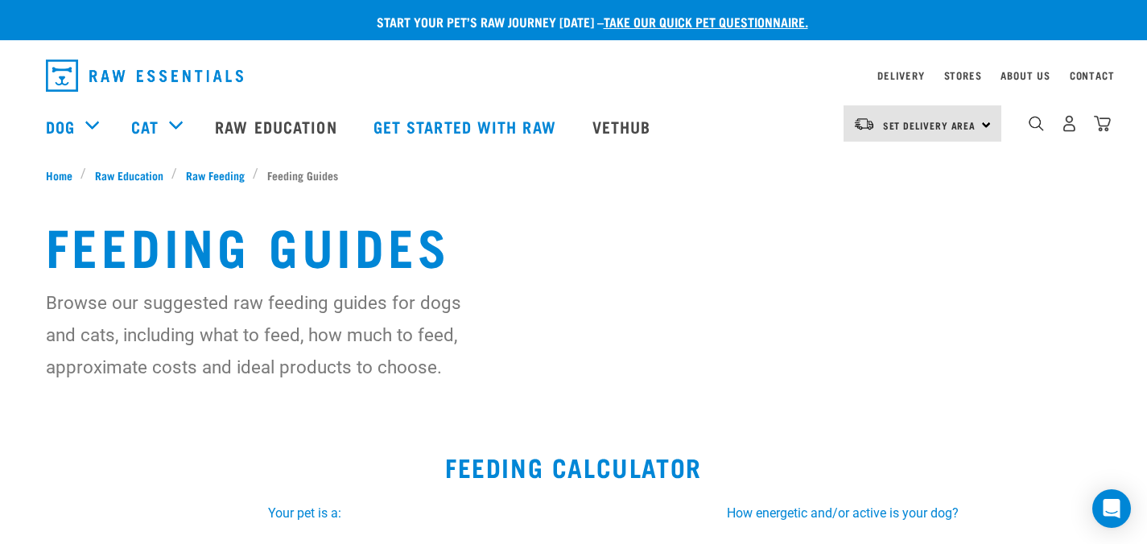
select select "22"
select select "July"
select select "2024"
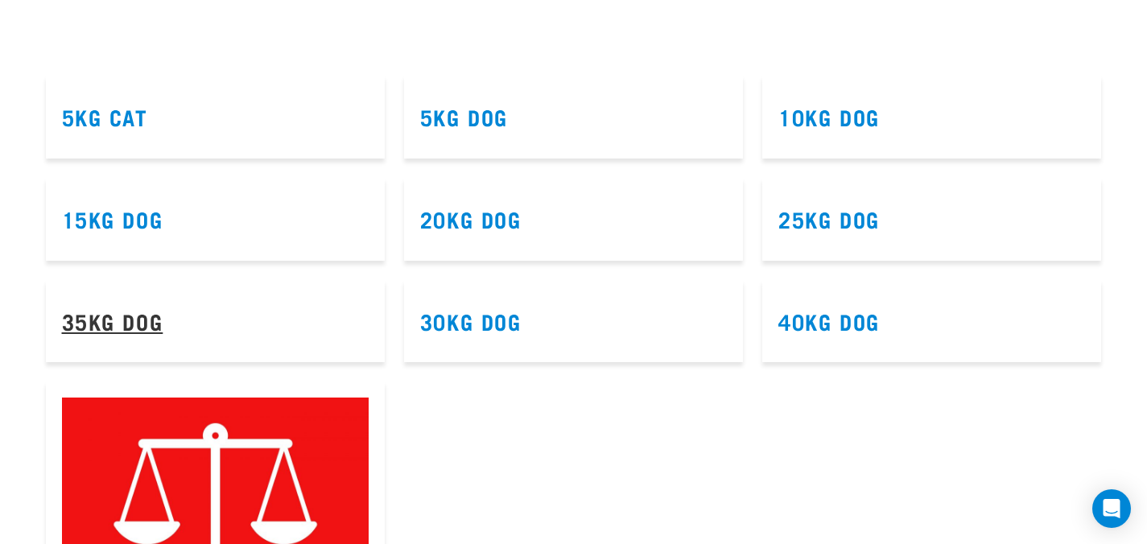
click at [153, 315] on link "35kg Dog" at bounding box center [112, 321] width 101 height 12
